Goal: Find specific fact

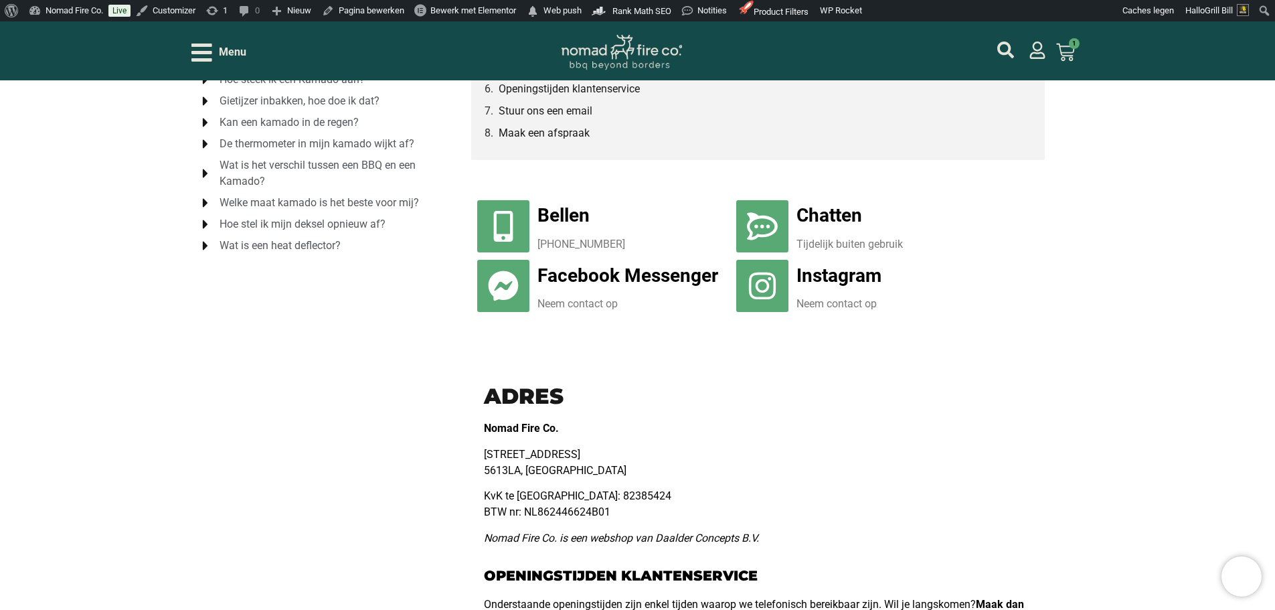
scroll to position [335, 0]
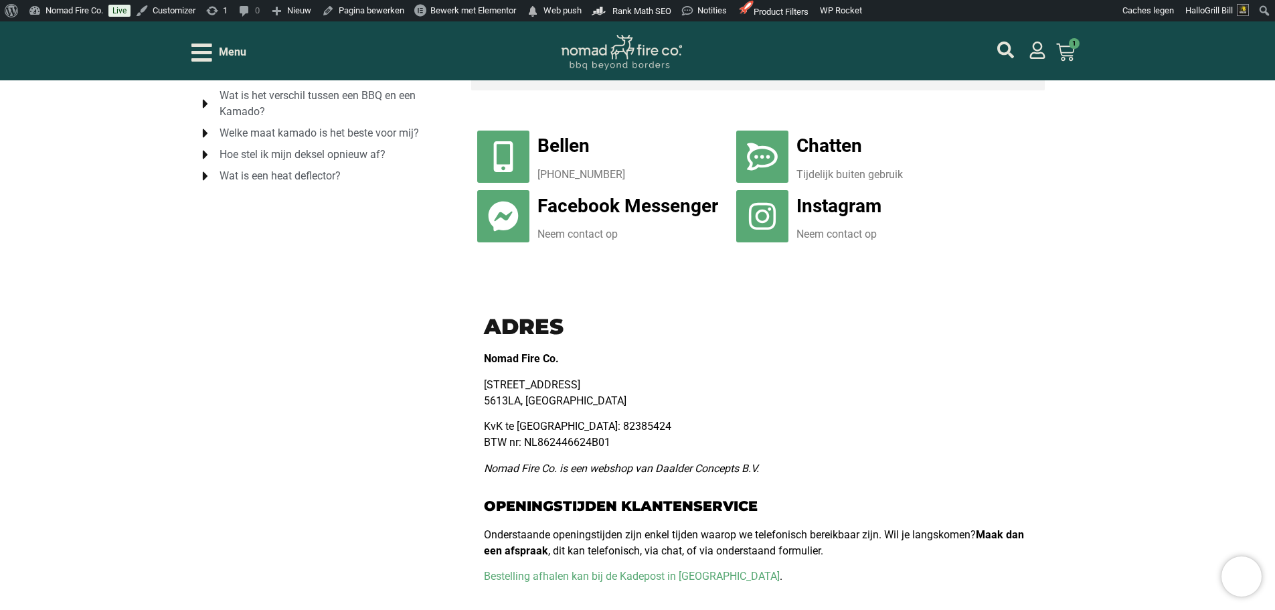
click at [576, 438] on p "KvK te Eindhoven: 82385424 BTW nr: NL862446624B01" at bounding box center [758, 434] width 548 height 32
copy p "NL862446624B01"
